Goal: Browse casually

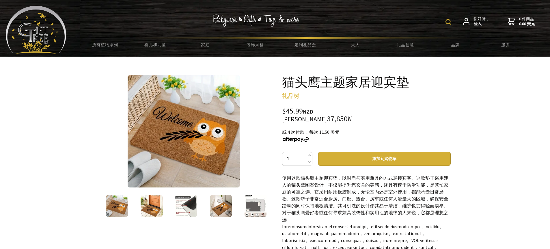
scroll to position [3, 0]
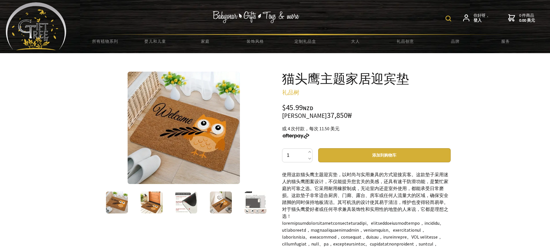
click at [200, 137] on img at bounding box center [184, 128] width 112 height 112
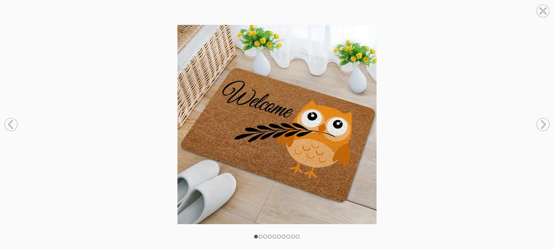
click at [305, 119] on img at bounding box center [277, 124] width 554 height 199
click at [543, 8] on circle at bounding box center [543, 11] width 13 height 13
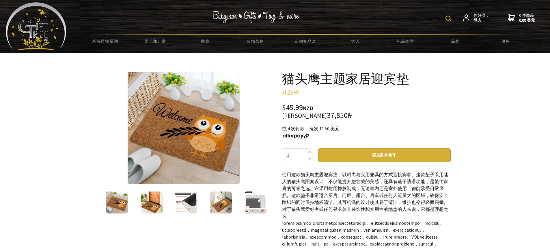
click at [228, 118] on img at bounding box center [184, 128] width 112 height 112
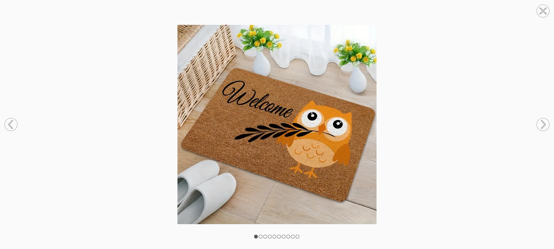
click at [542, 126] on circle at bounding box center [543, 124] width 13 height 13
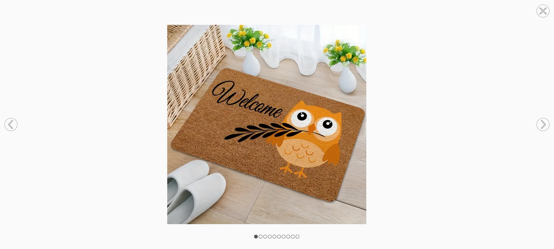
click at [542, 126] on circle at bounding box center [543, 124] width 13 height 13
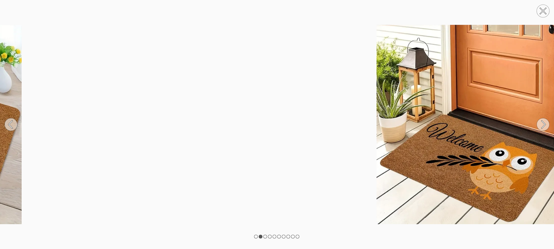
click at [542, 126] on circle at bounding box center [543, 124] width 13 height 13
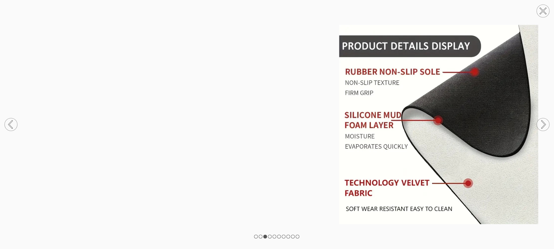
click at [542, 126] on circle at bounding box center [543, 124] width 13 height 13
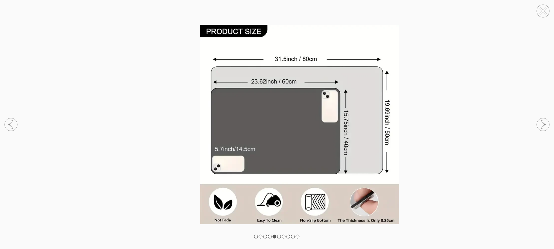
click at [542, 126] on circle at bounding box center [543, 124] width 13 height 13
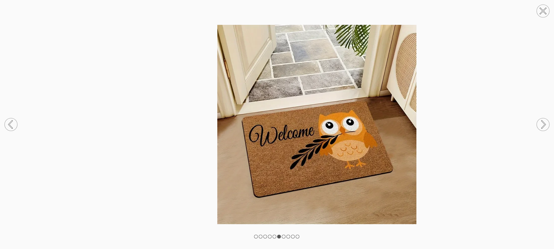
click at [542, 126] on circle at bounding box center [543, 124] width 13 height 13
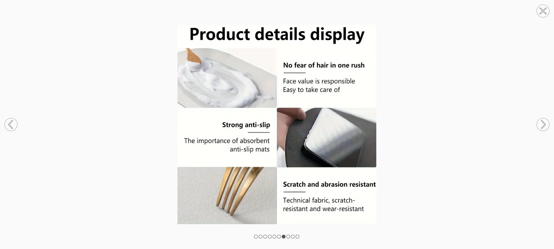
click at [542, 126] on circle at bounding box center [543, 124] width 13 height 13
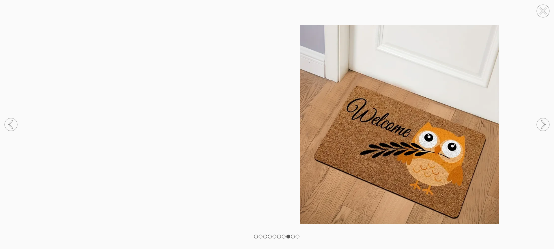
click at [542, 126] on circle at bounding box center [543, 124] width 13 height 13
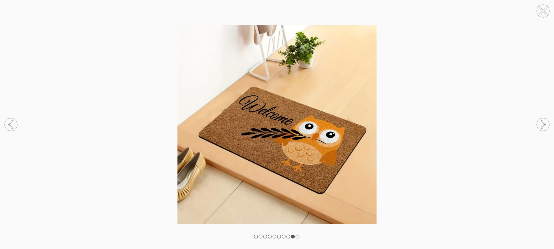
click at [18, 122] on icon at bounding box center [11, 124] width 22 height 31
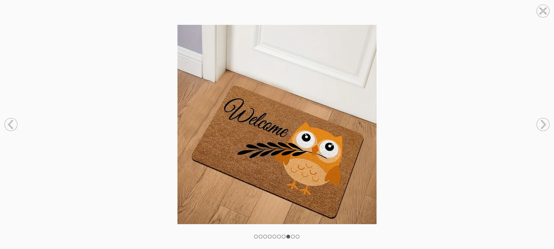
click at [544, 12] on icon at bounding box center [543, 10] width 5 height 5
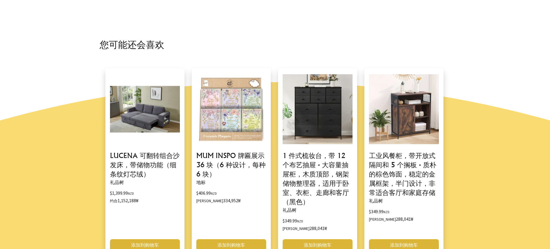
scroll to position [545, 0]
